Goal: Task Accomplishment & Management: Use online tool/utility

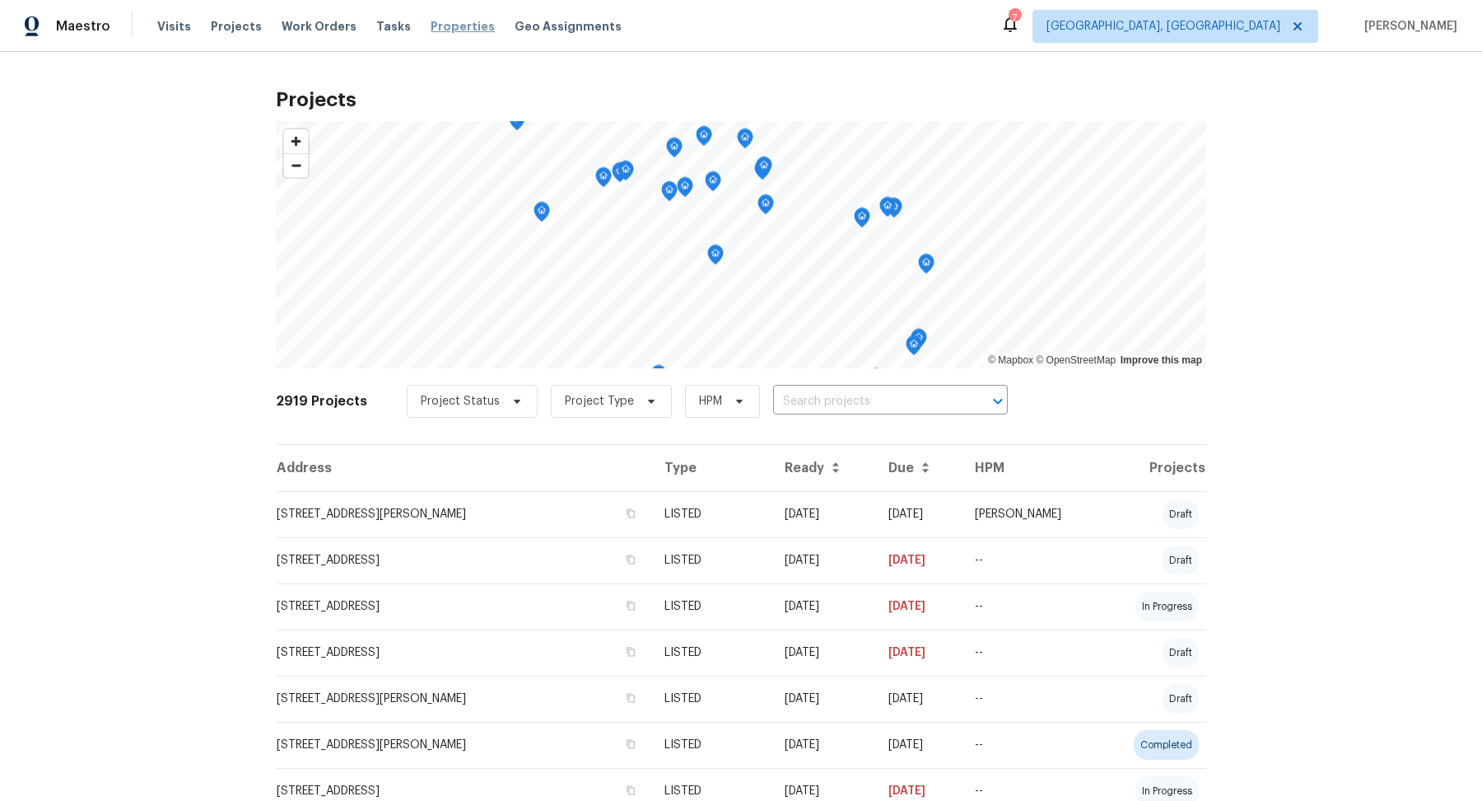
click at [437, 27] on span "Properties" at bounding box center [463, 26] width 64 height 16
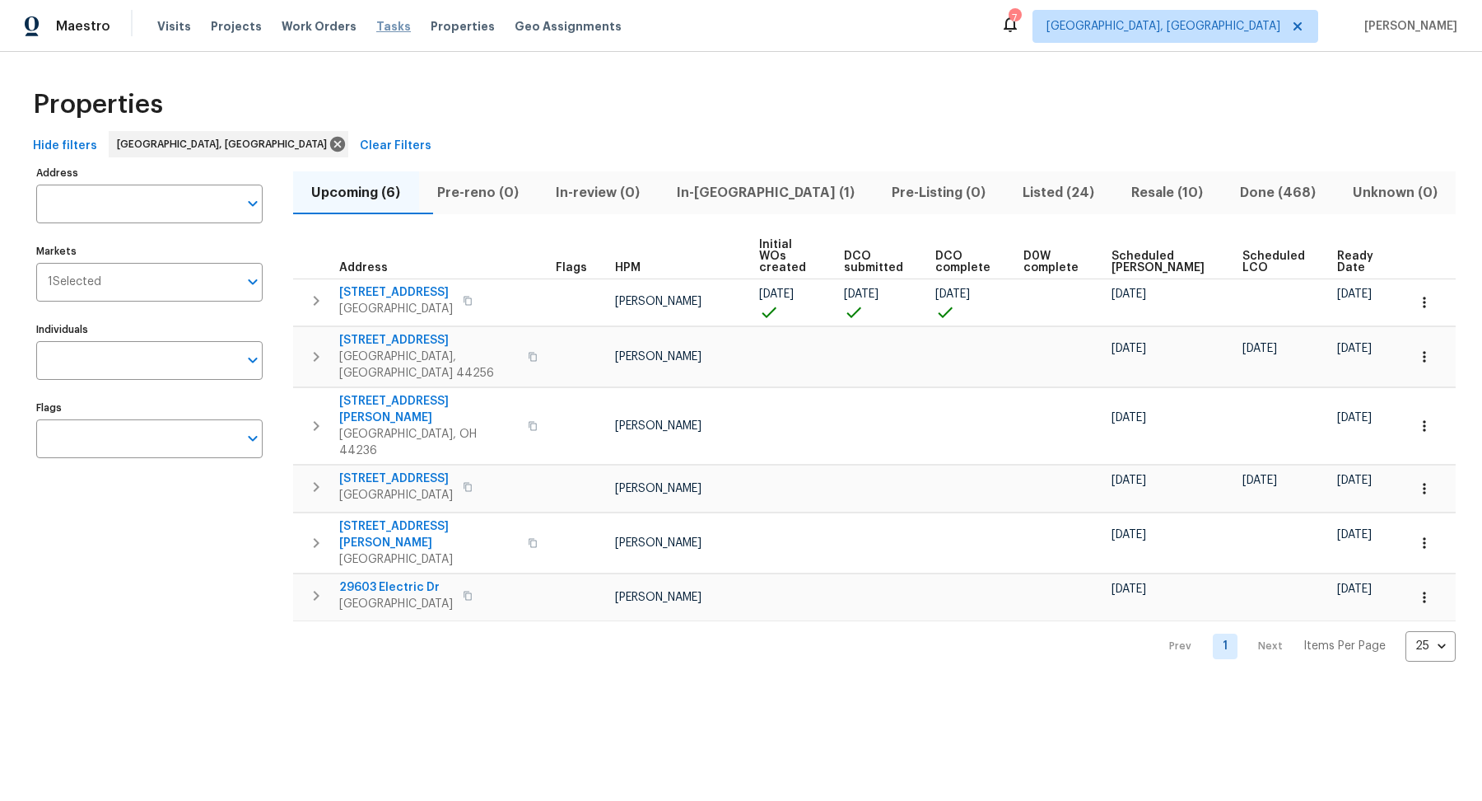
click at [376, 27] on span "Tasks" at bounding box center [393, 27] width 35 height 12
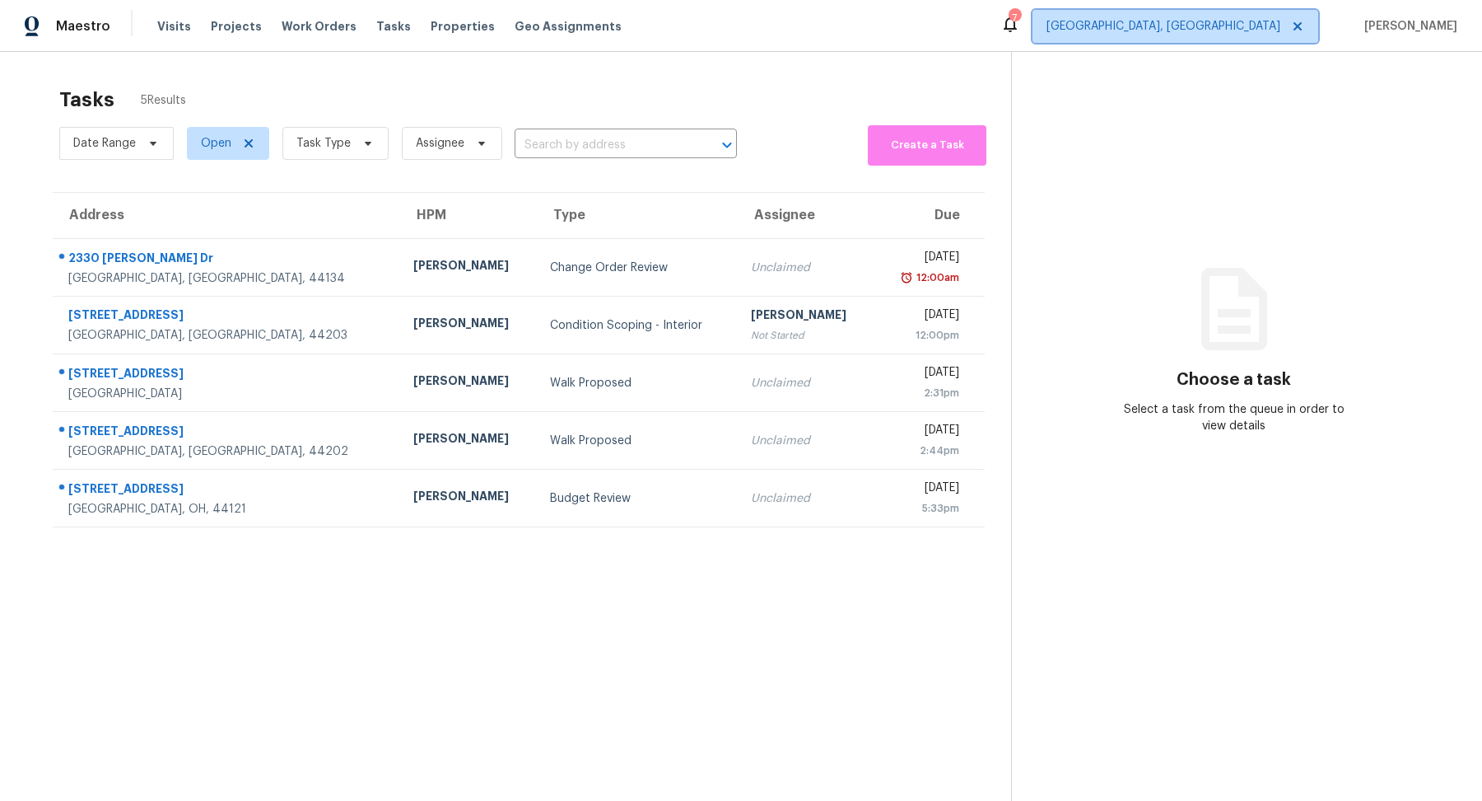
click at [1041, 30] on span "[GEOGRAPHIC_DATA], [GEOGRAPHIC_DATA]" at bounding box center [1164, 26] width 234 height 16
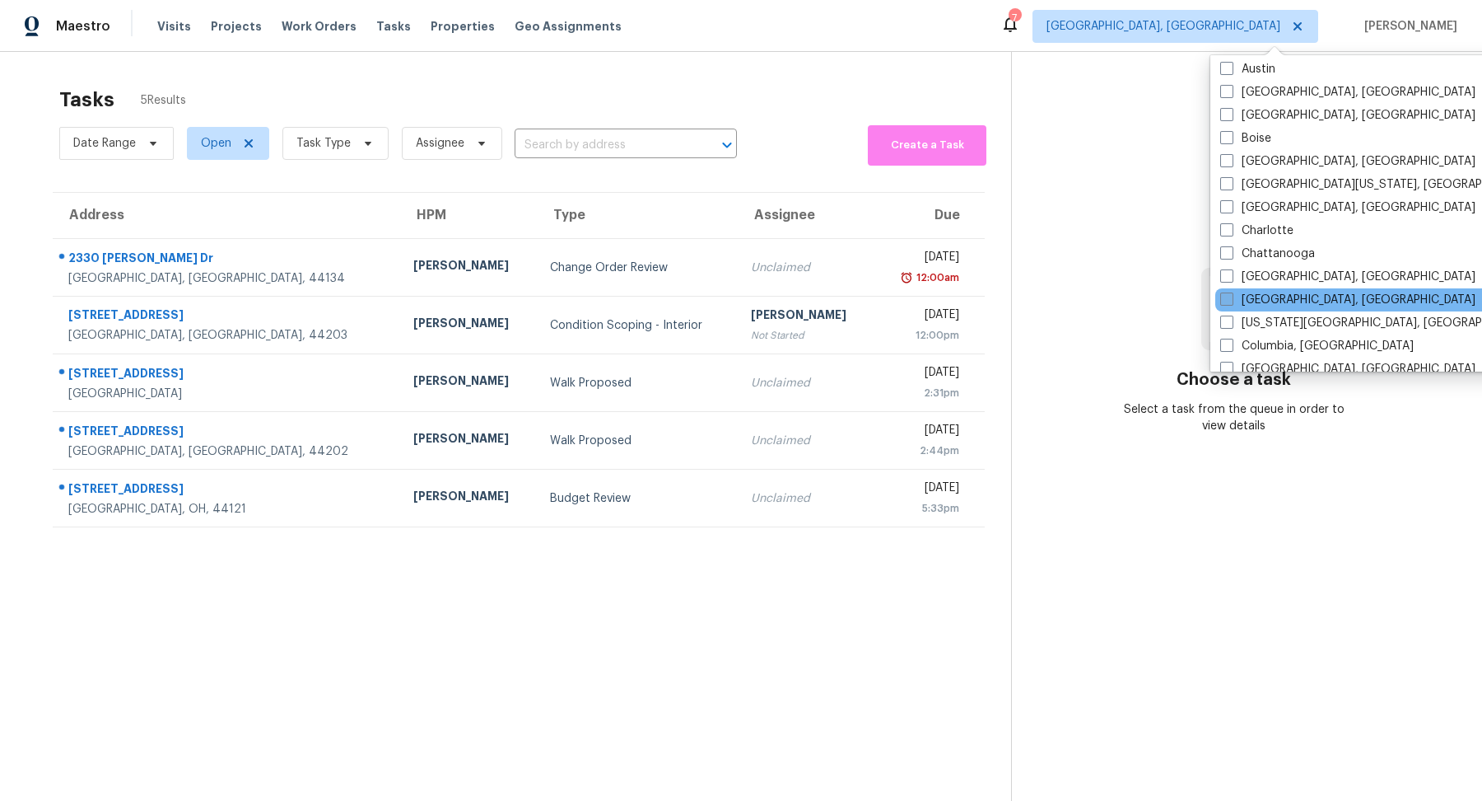
scroll to position [134, 0]
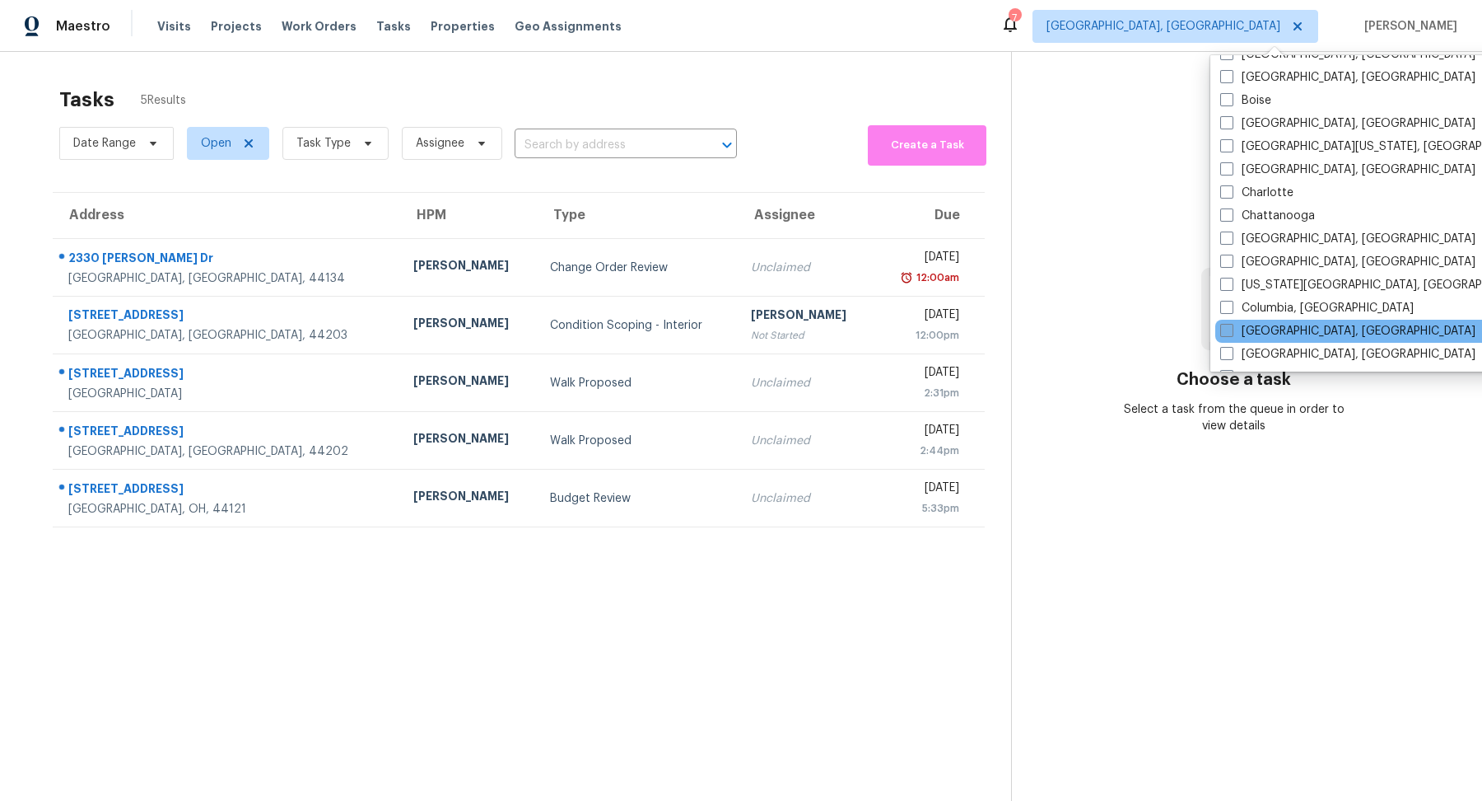
click at [1041, 334] on label "[GEOGRAPHIC_DATA], [GEOGRAPHIC_DATA]" at bounding box center [1348, 331] width 255 height 16
click at [1041, 334] on input "[GEOGRAPHIC_DATA], [GEOGRAPHIC_DATA]" at bounding box center [1226, 328] width 11 height 11
checkbox input "true"
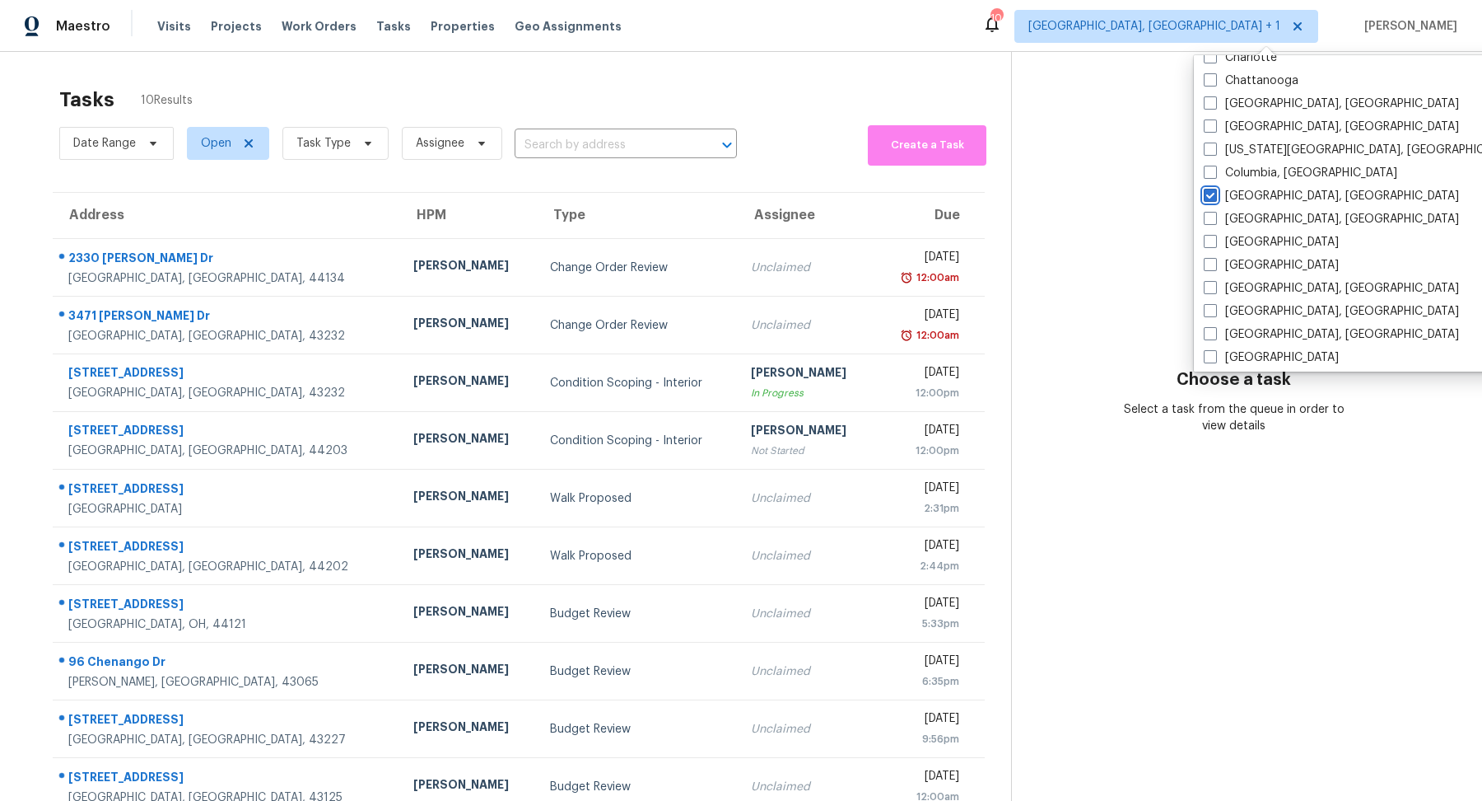
scroll to position [321, 0]
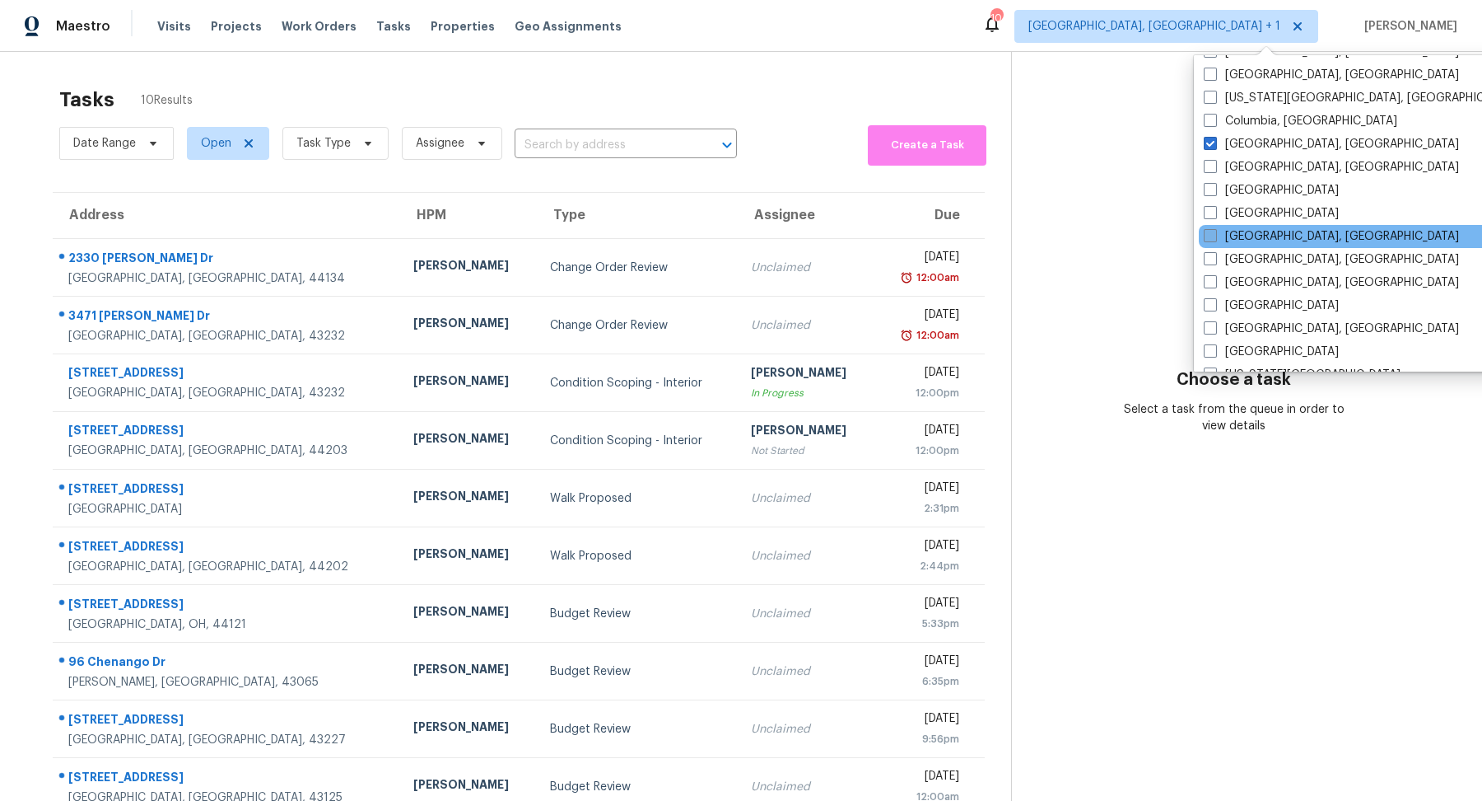
click at [1041, 229] on label "[GEOGRAPHIC_DATA], [GEOGRAPHIC_DATA]" at bounding box center [1331, 236] width 255 height 16
click at [1041, 229] on input "[GEOGRAPHIC_DATA], [GEOGRAPHIC_DATA]" at bounding box center [1209, 233] width 11 height 11
checkbox input "true"
click at [371, 103] on div "Tasks 13 Results" at bounding box center [535, 99] width 952 height 43
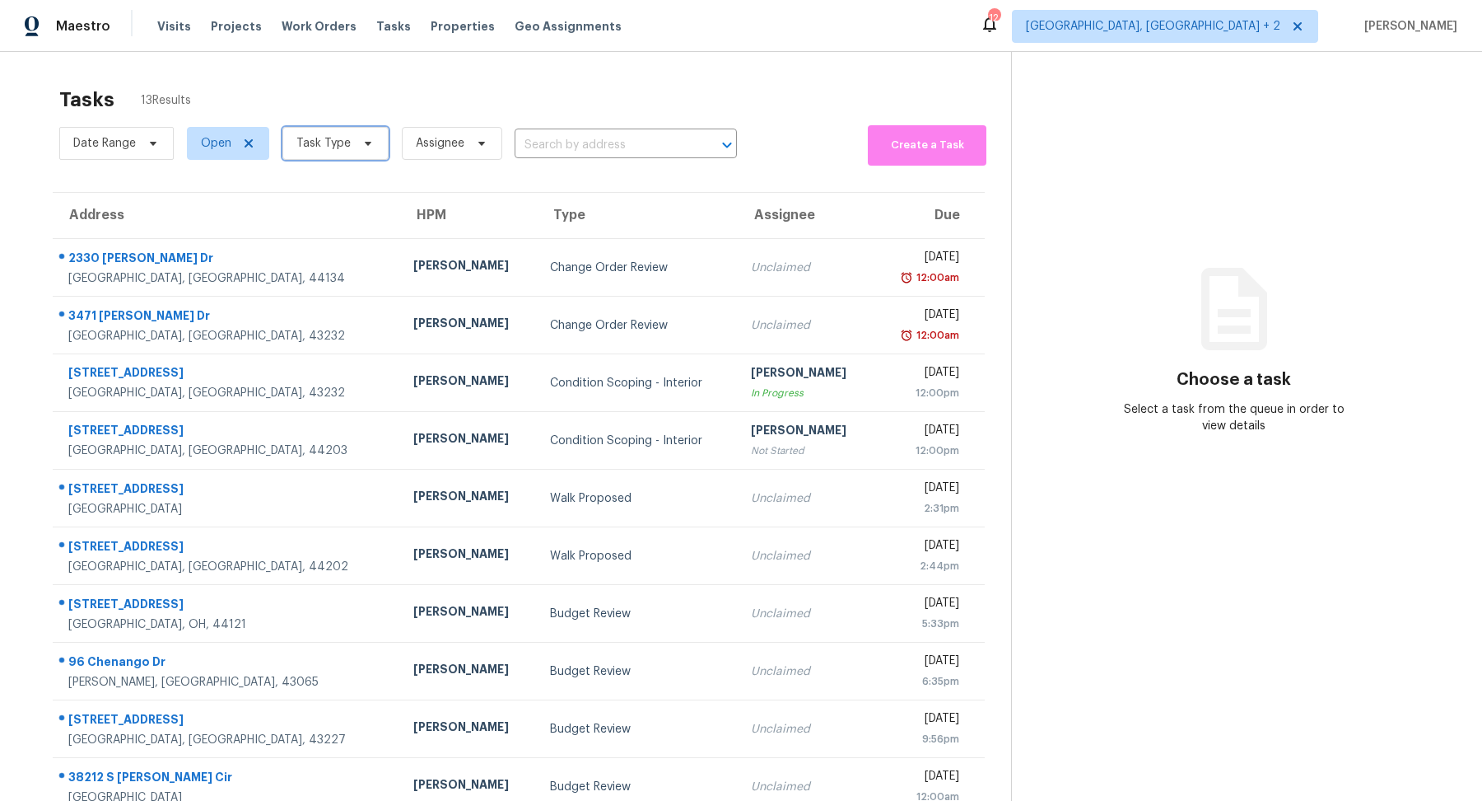
click at [357, 142] on span at bounding box center [366, 143] width 18 height 13
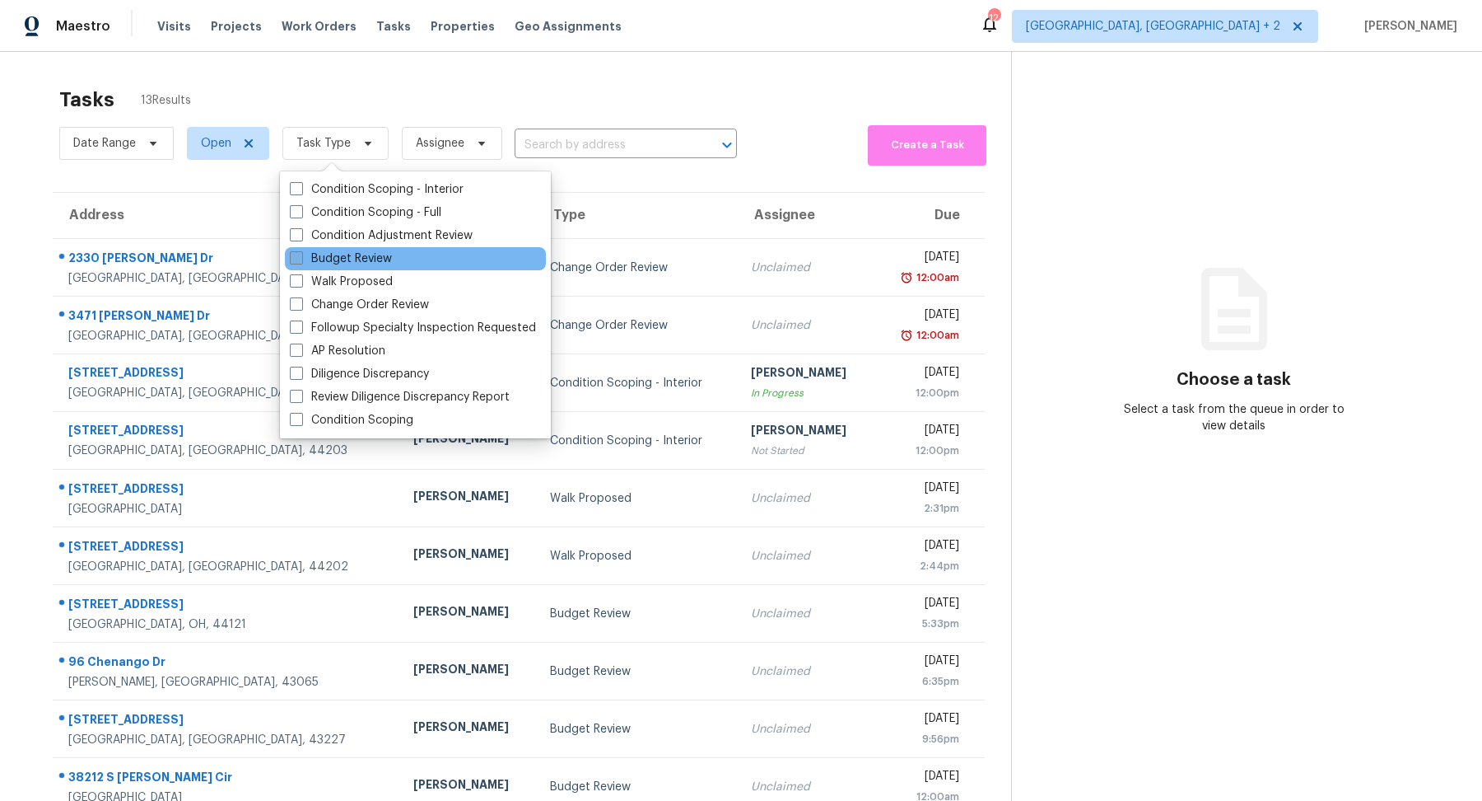
click at [351, 259] on label "Budget Review" at bounding box center [341, 258] width 102 height 16
click at [301, 259] on input "Budget Review" at bounding box center [295, 255] width 11 height 11
checkbox input "true"
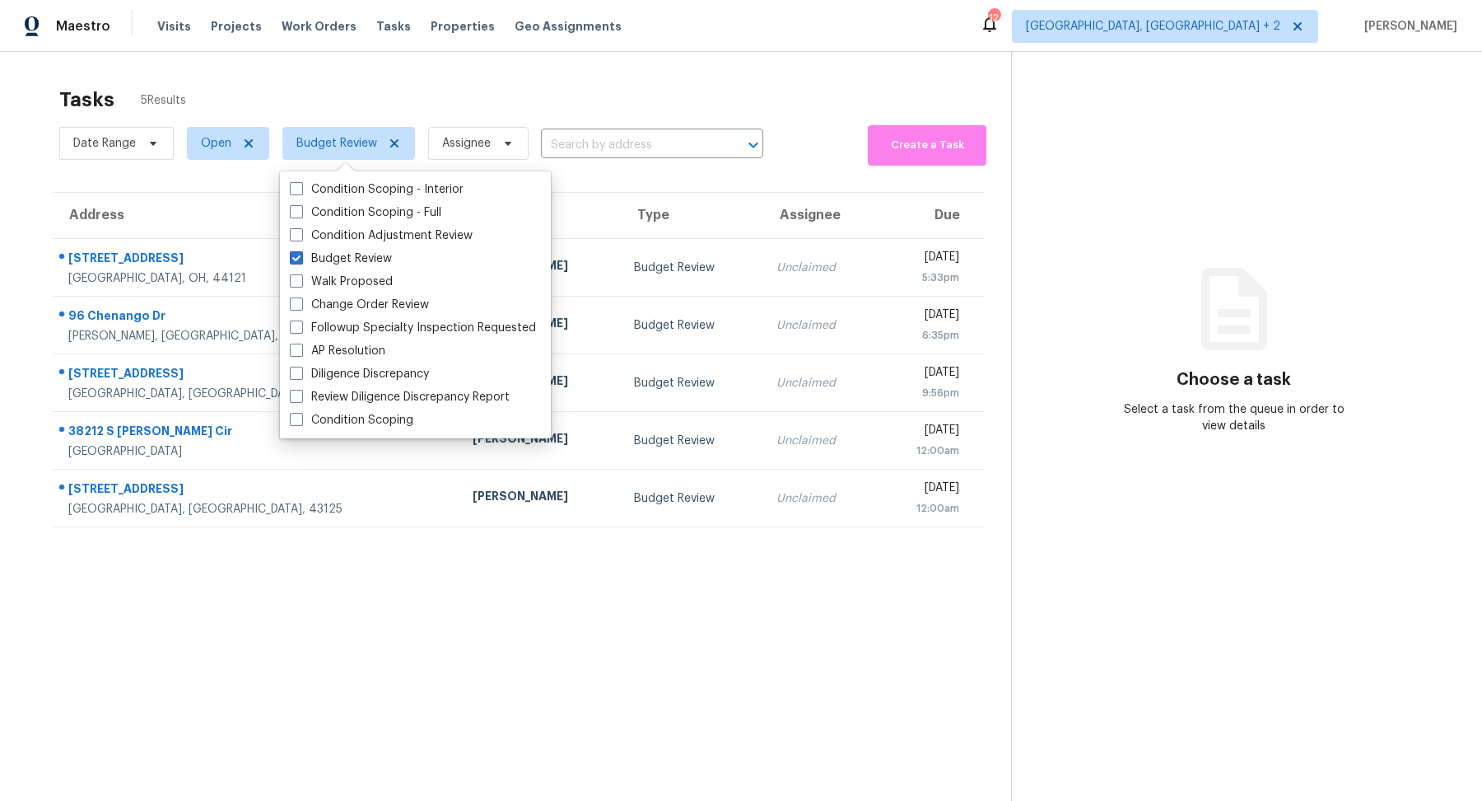
click at [1041, 645] on section "Choose a task Select a task from the queue in order to view details" at bounding box center [1233, 452] width 445 height 801
